Goal: Task Accomplishment & Management: Use online tool/utility

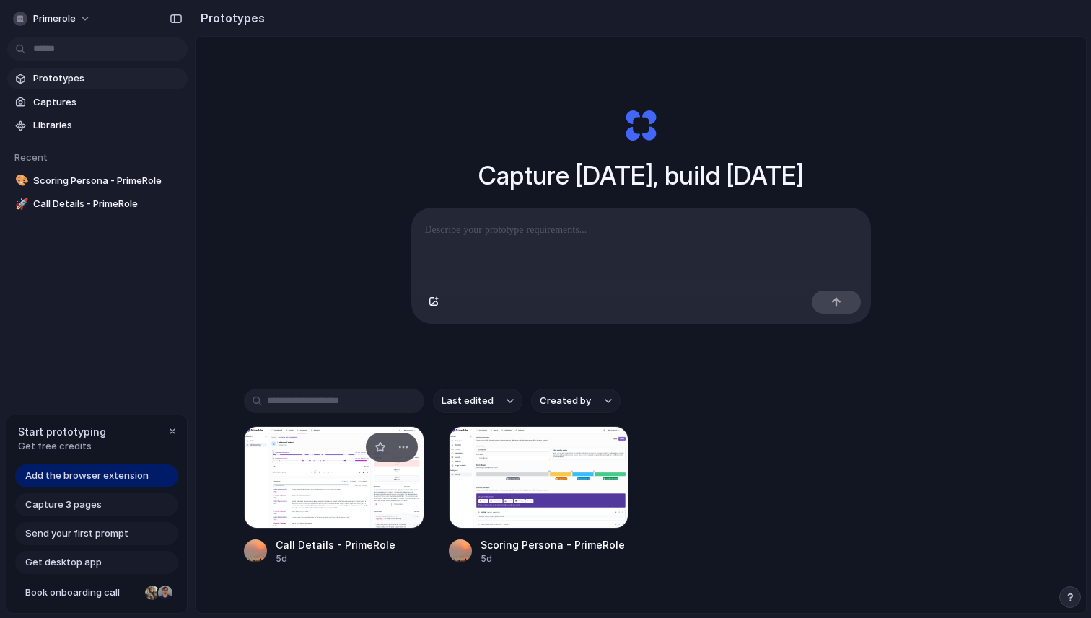
click at [320, 498] on div at bounding box center [334, 478] width 180 height 102
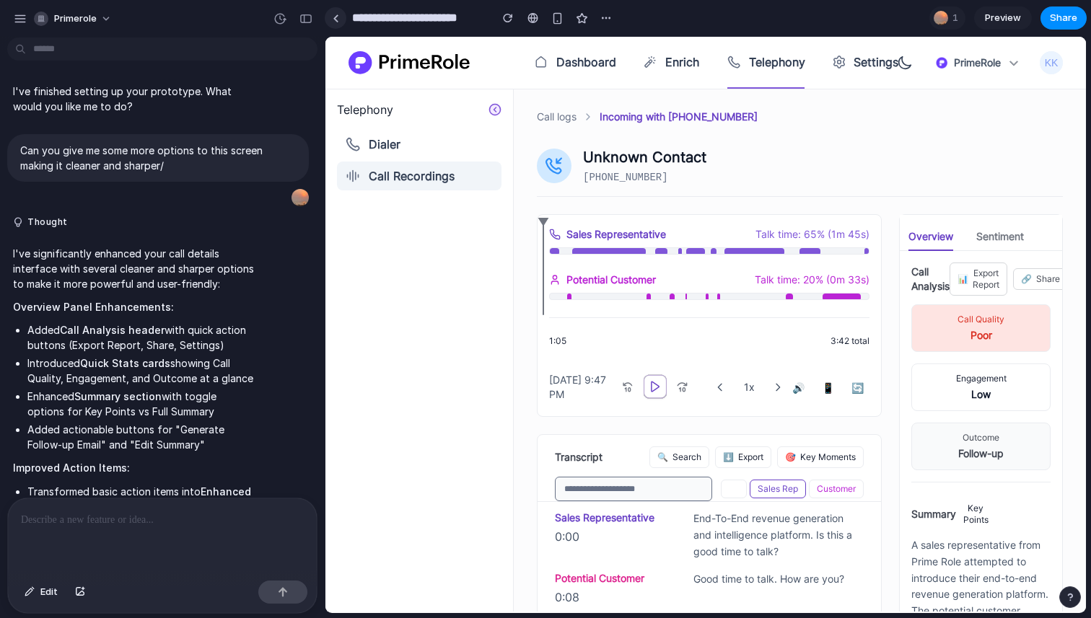
click at [337, 14] on div at bounding box center [336, 18] width 6 height 8
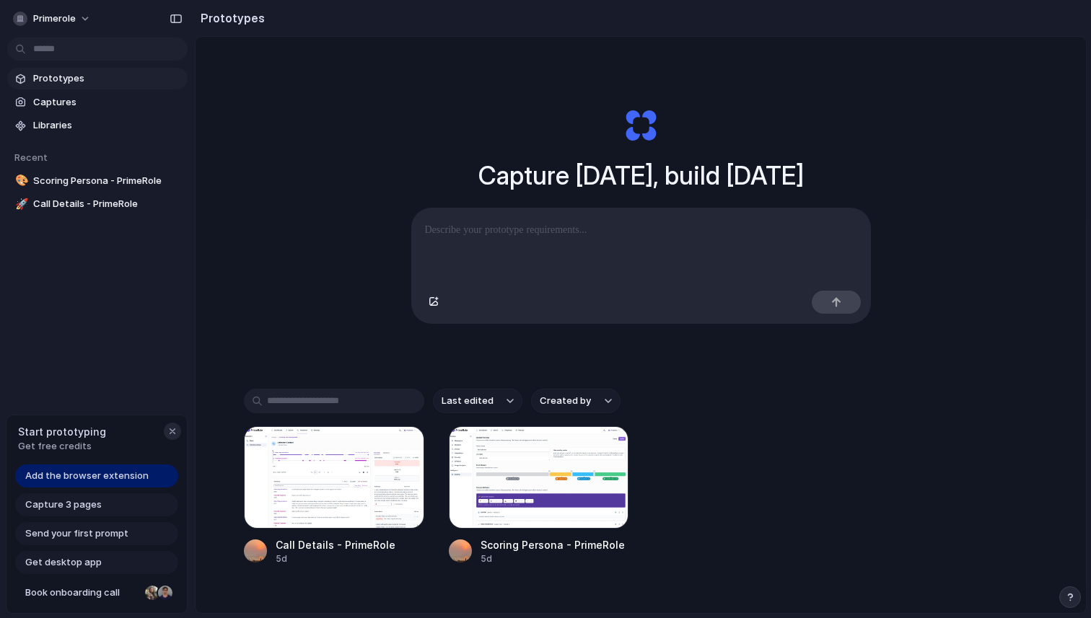
click at [172, 428] on div "button" at bounding box center [173, 432] width 12 height 12
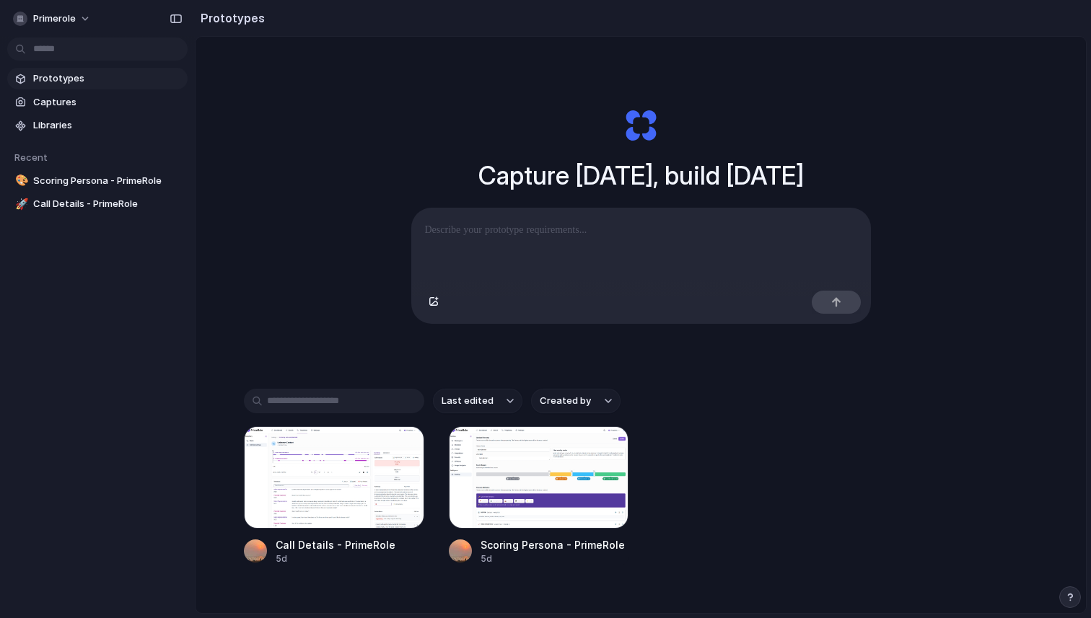
click at [486, 235] on p at bounding box center [641, 230] width 432 height 17
